Goal: Transaction & Acquisition: Book appointment/travel/reservation

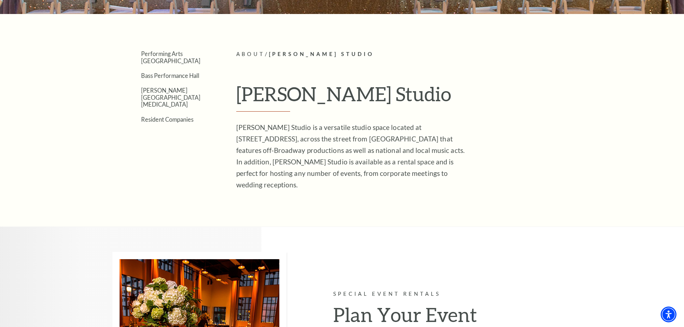
scroll to position [395, 0]
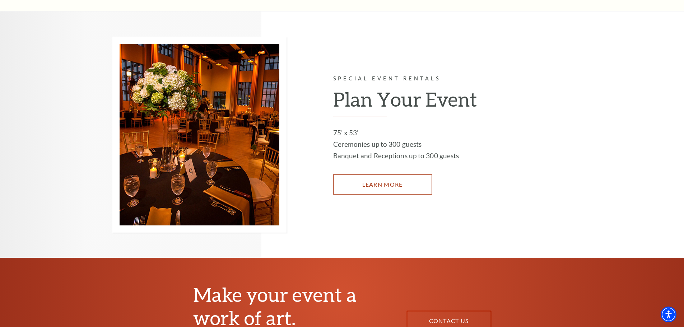
click at [371, 174] on link "LEARN MORE" at bounding box center [382, 184] width 99 height 20
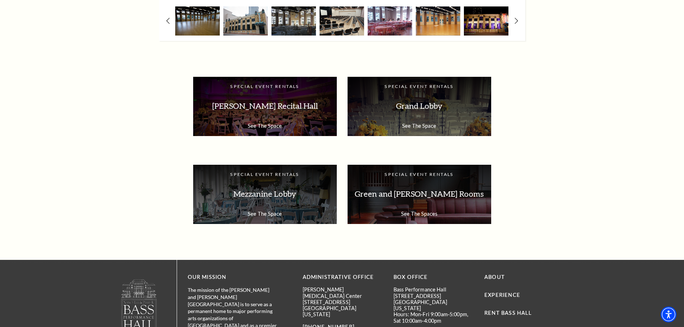
scroll to position [1307, 0]
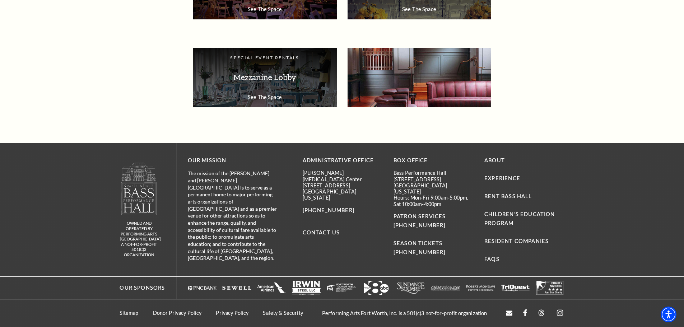
click at [413, 83] on p "Green and [PERSON_NAME] Rooms" at bounding box center [419, 77] width 129 height 23
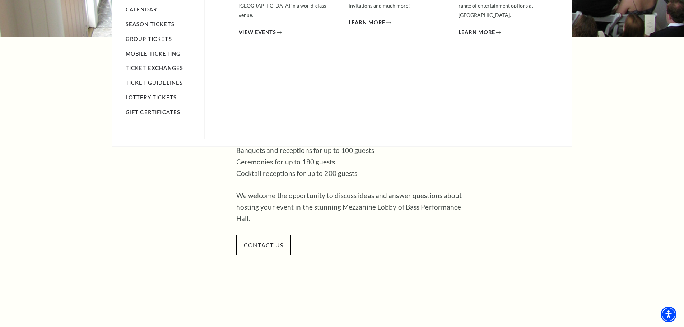
scroll to position [215, 0]
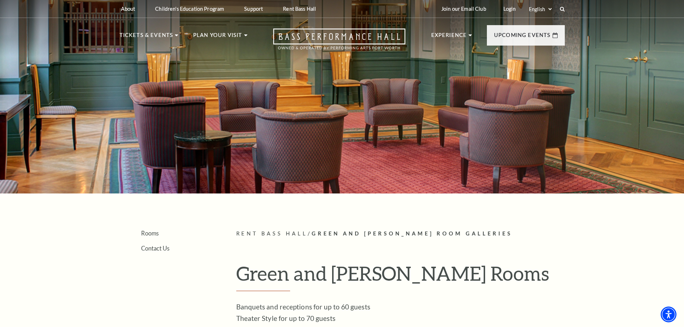
click at [421, 104] on div at bounding box center [342, 95] width 684 height 198
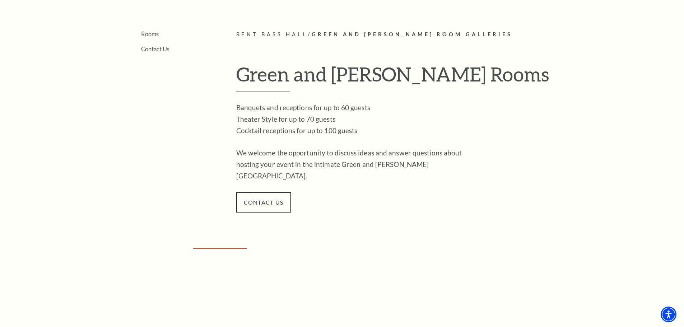
scroll to position [144, 0]
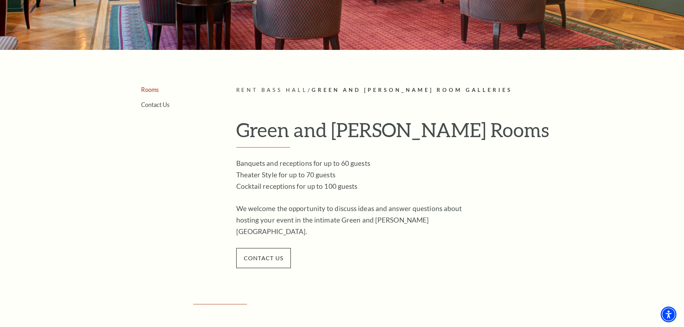
click at [152, 92] on link "Rooms" at bounding box center [150, 89] width 18 height 7
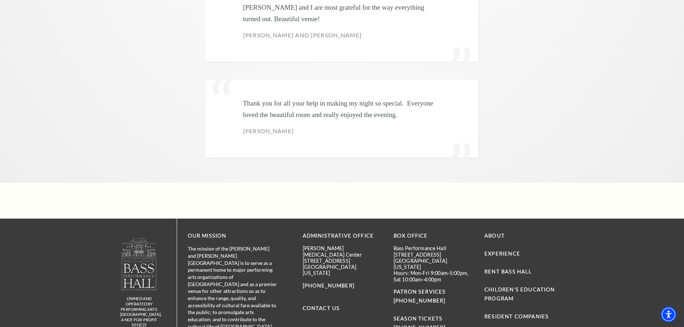
scroll to position [2253, 0]
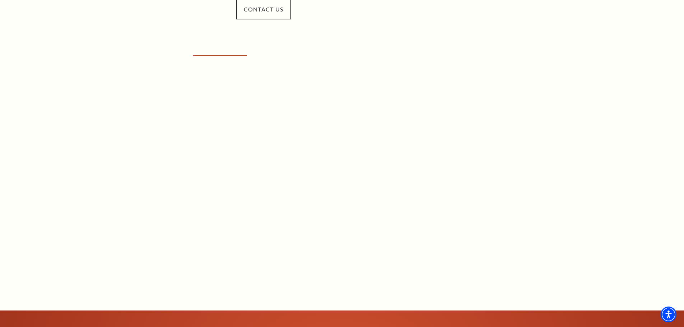
scroll to position [395, 0]
